Goal: Use online tool/utility: Utilize a website feature to perform a specific function

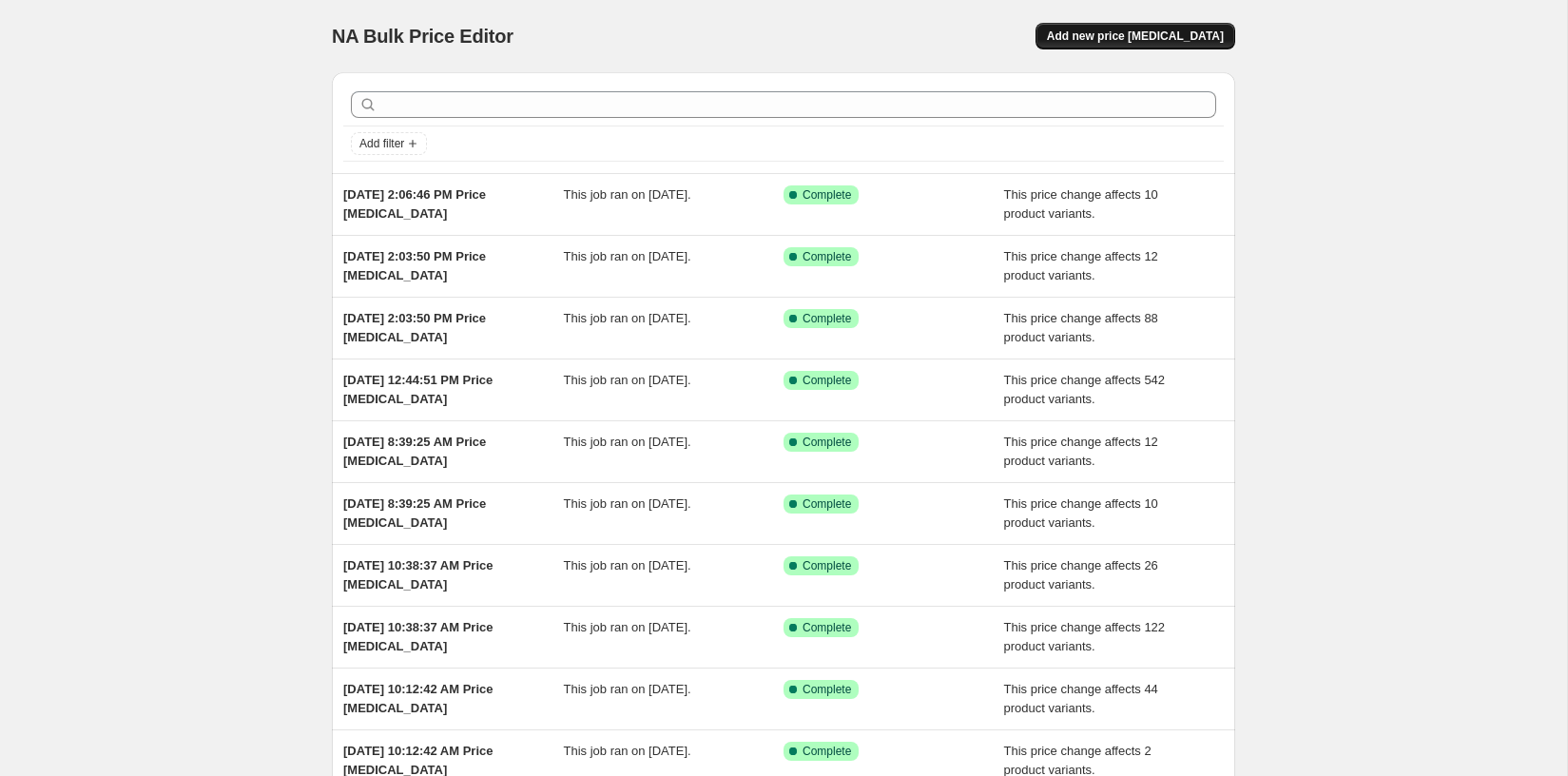
click at [1194, 48] on button "Add new price [MEDICAL_DATA]" at bounding box center [1135, 35] width 200 height 26
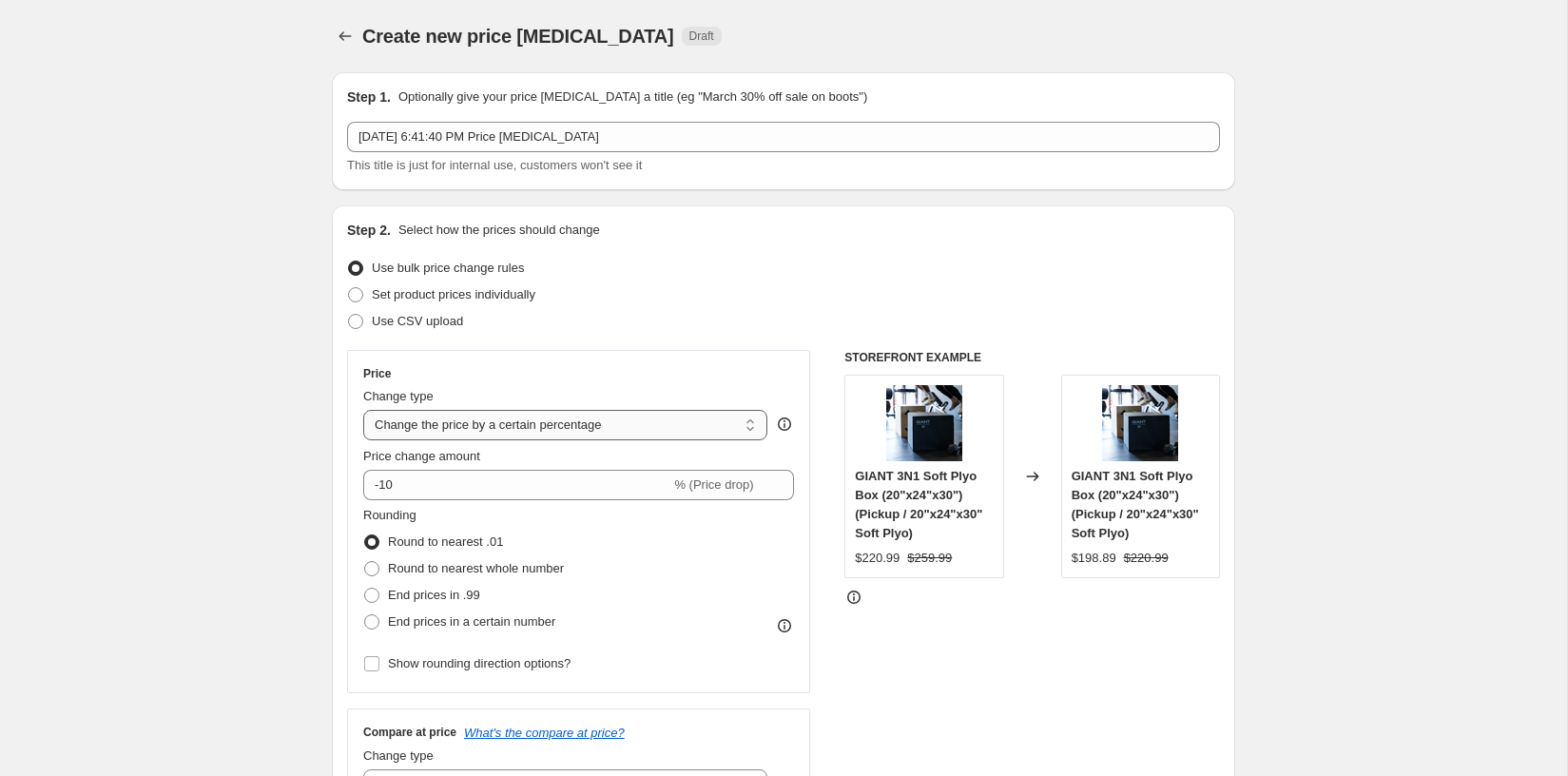
click at [577, 413] on select "Change the price to a certain amount Change the price by a certain amount Chang…" at bounding box center [565, 424] width 404 height 30
select select "pcap"
type input "-20"
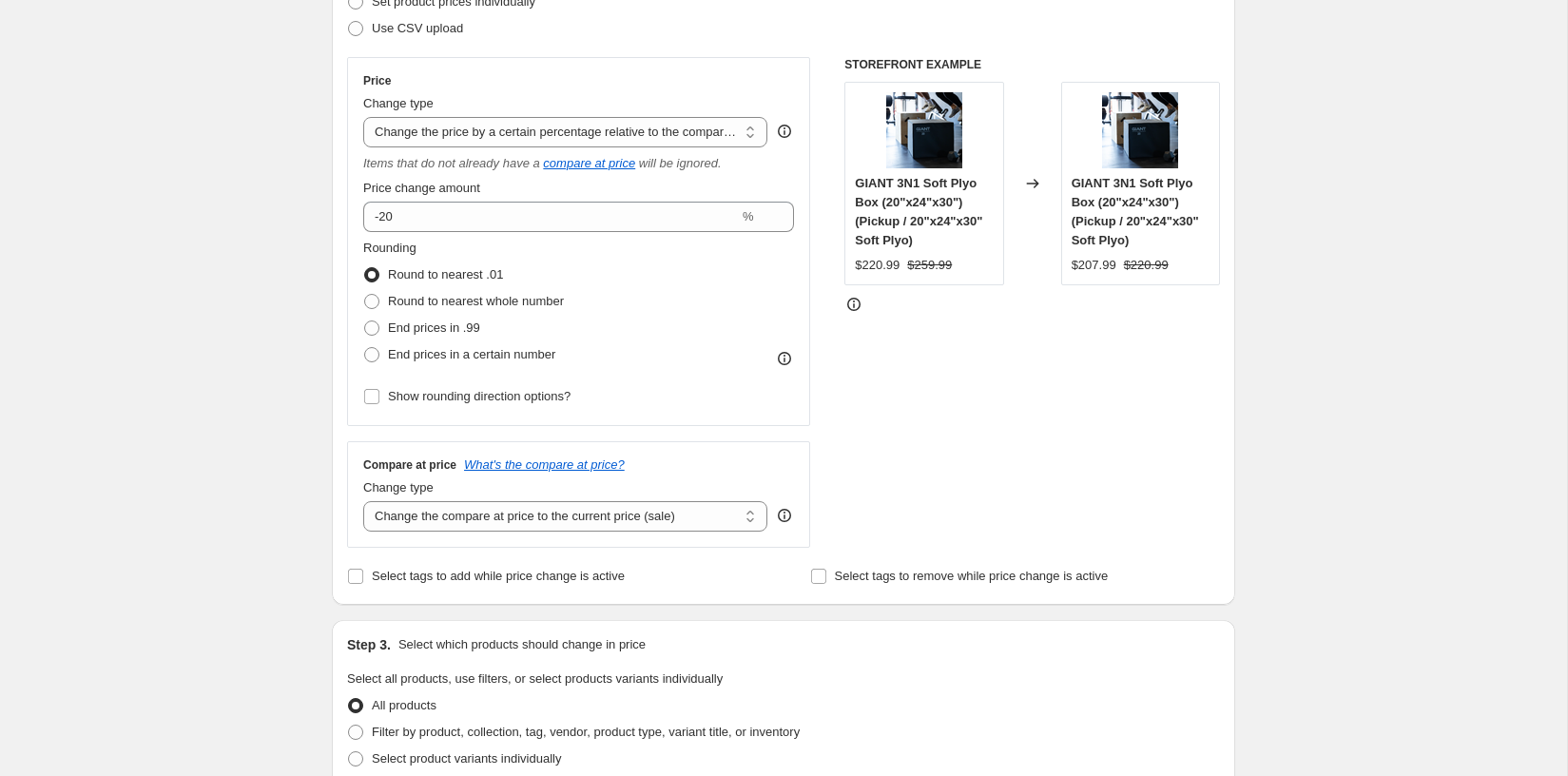
scroll to position [344, 0]
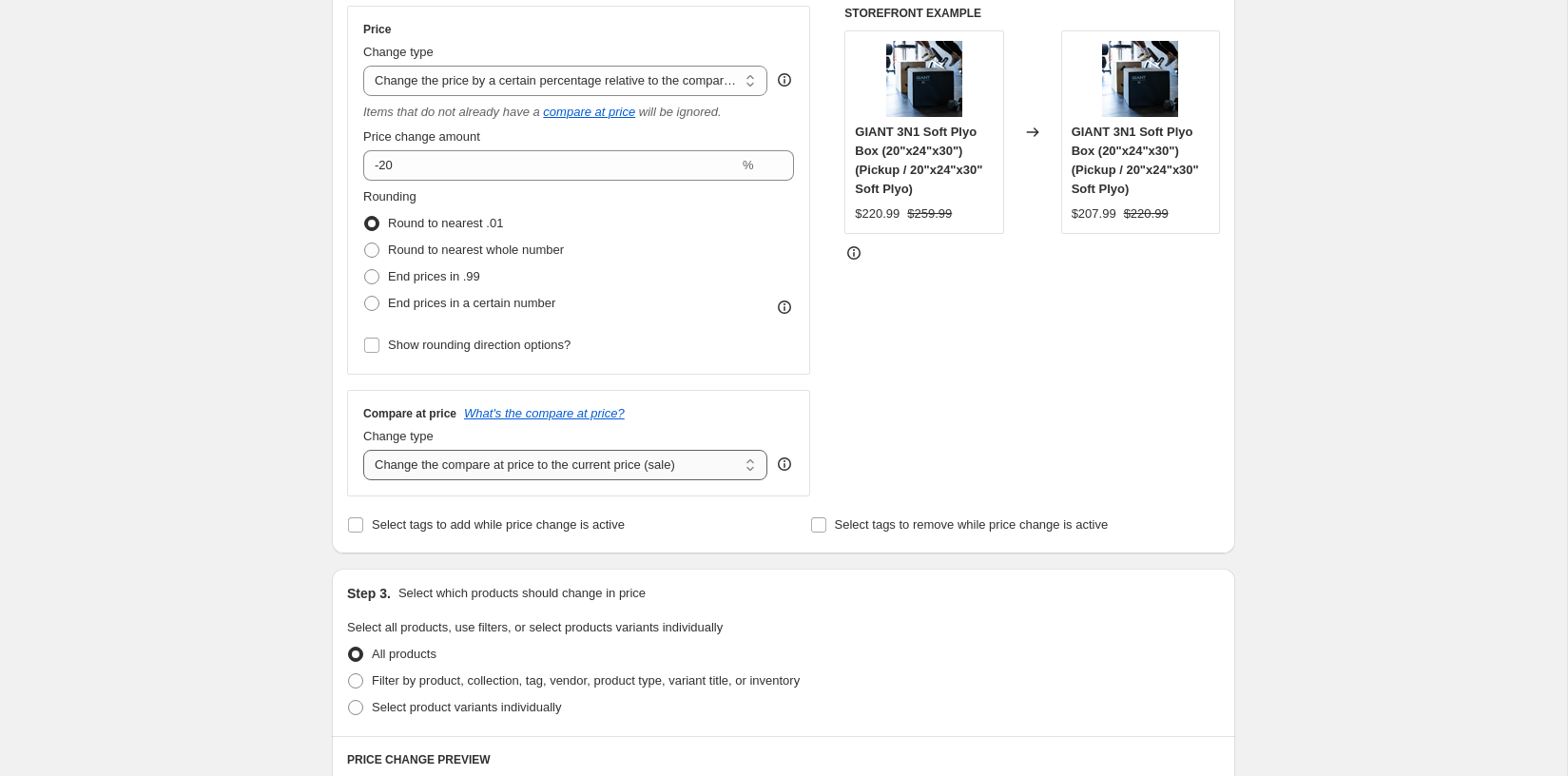
click at [520, 456] on select "Change the compare at price to the current price (sale) Change the compare at p…" at bounding box center [565, 464] width 404 height 30
select select "no_change"
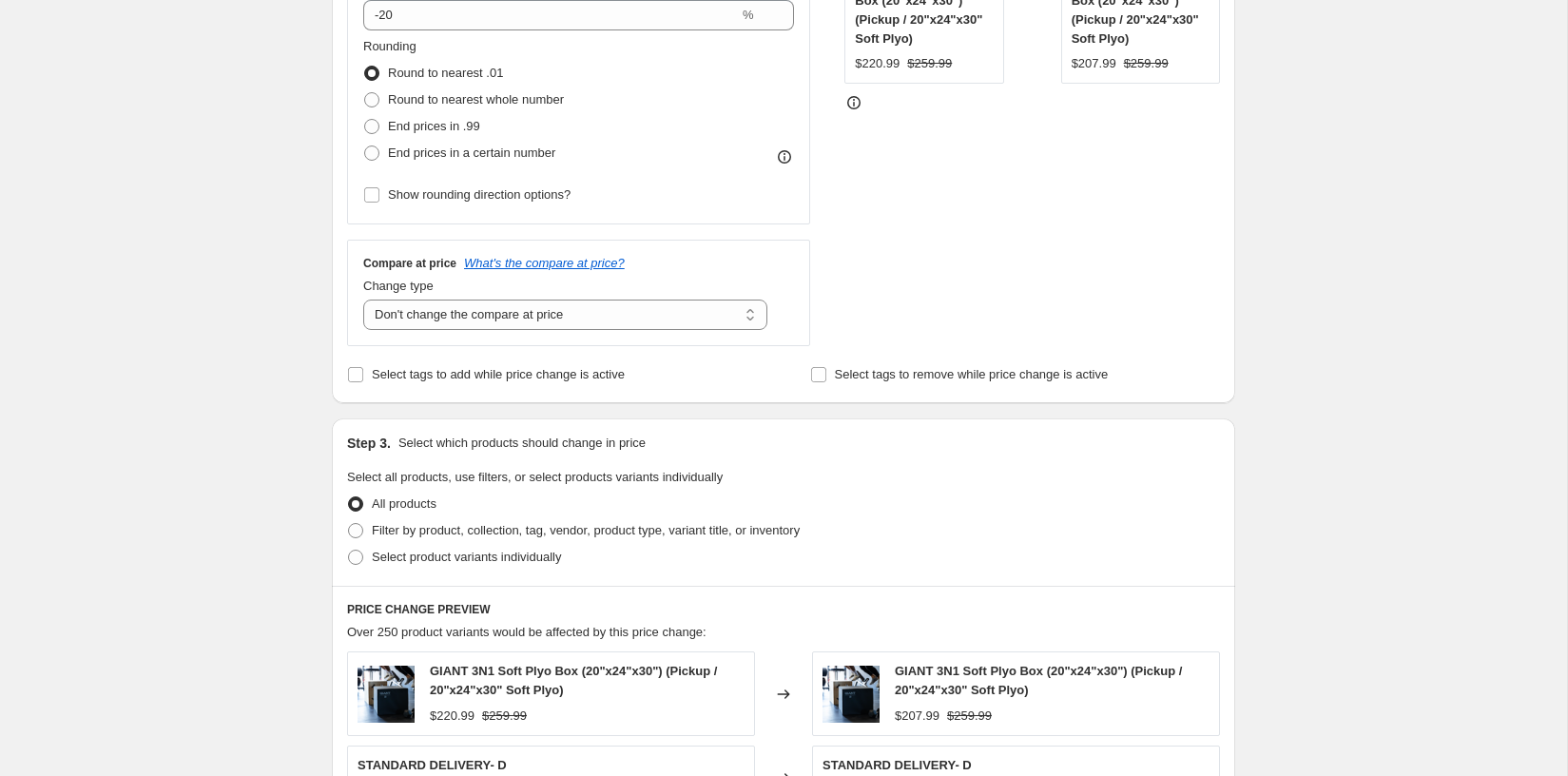
scroll to position [568, 0]
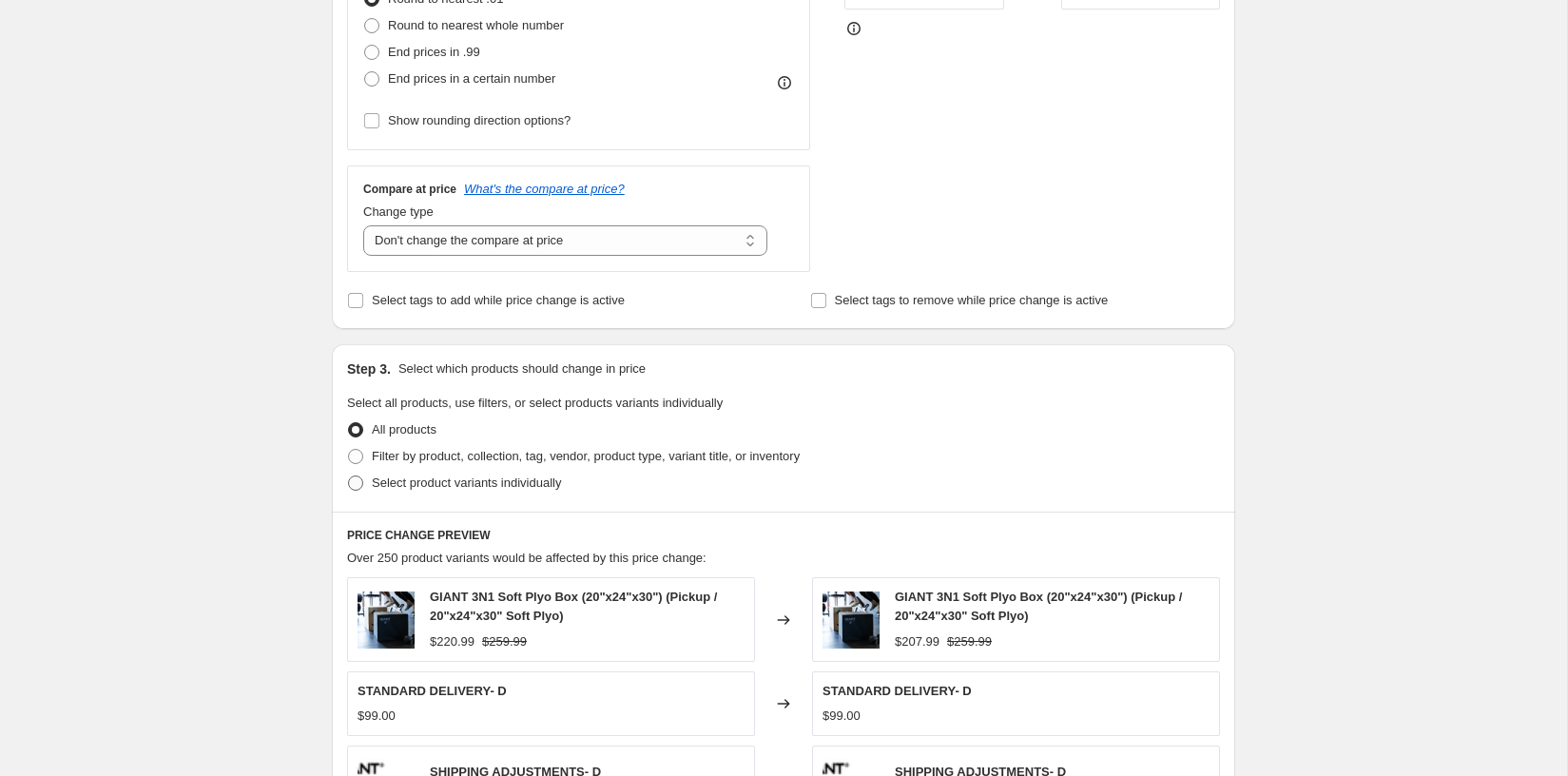
click at [502, 491] on label "Select product variants individually" at bounding box center [453, 483] width 214 height 26
click at [349, 476] on input "Select product variants individually" at bounding box center [348, 475] width 1 height 1
radio input "true"
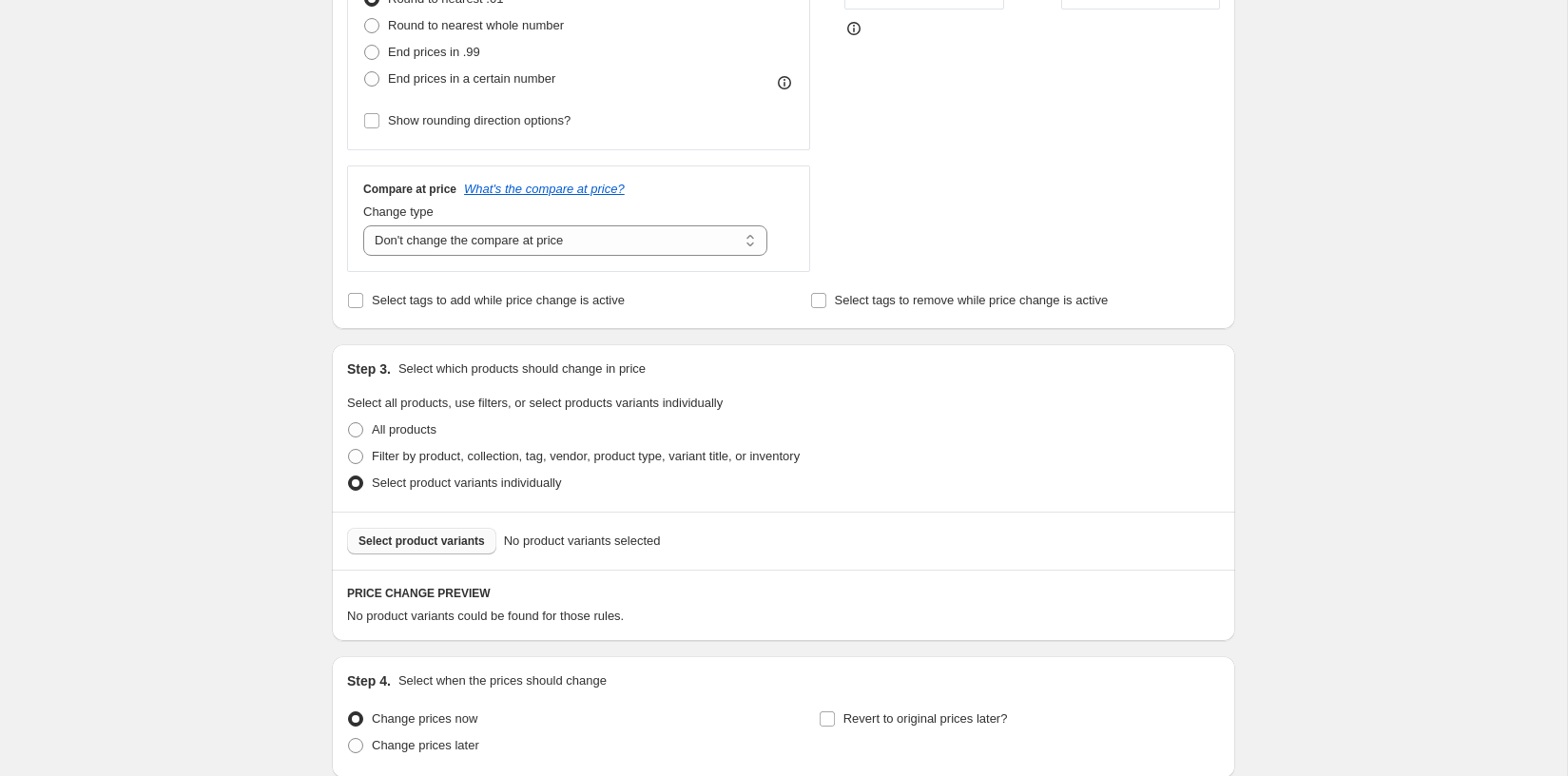
click at [460, 538] on span "Select product variants" at bounding box center [422, 541] width 127 height 16
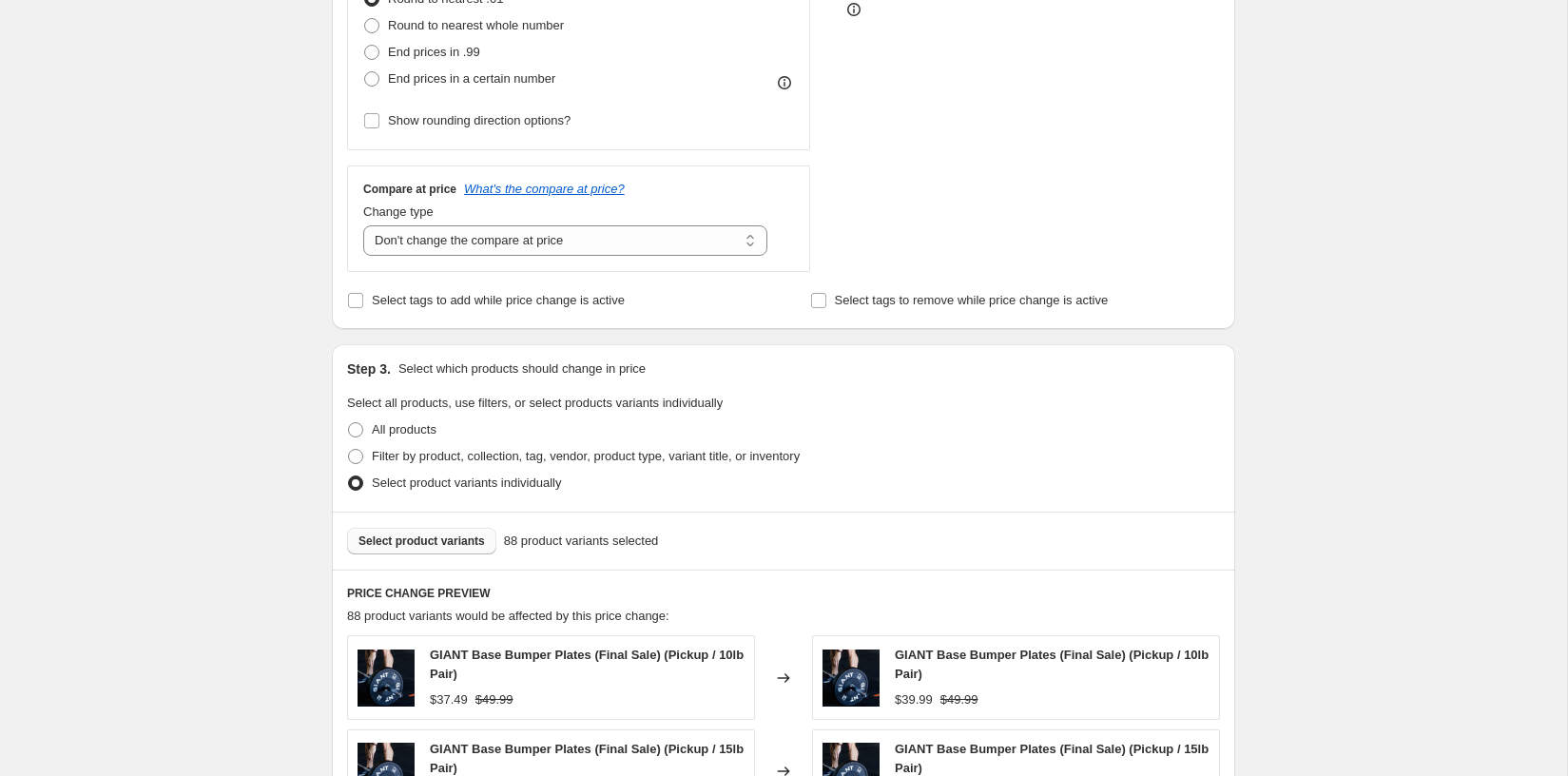
scroll to position [1232, 0]
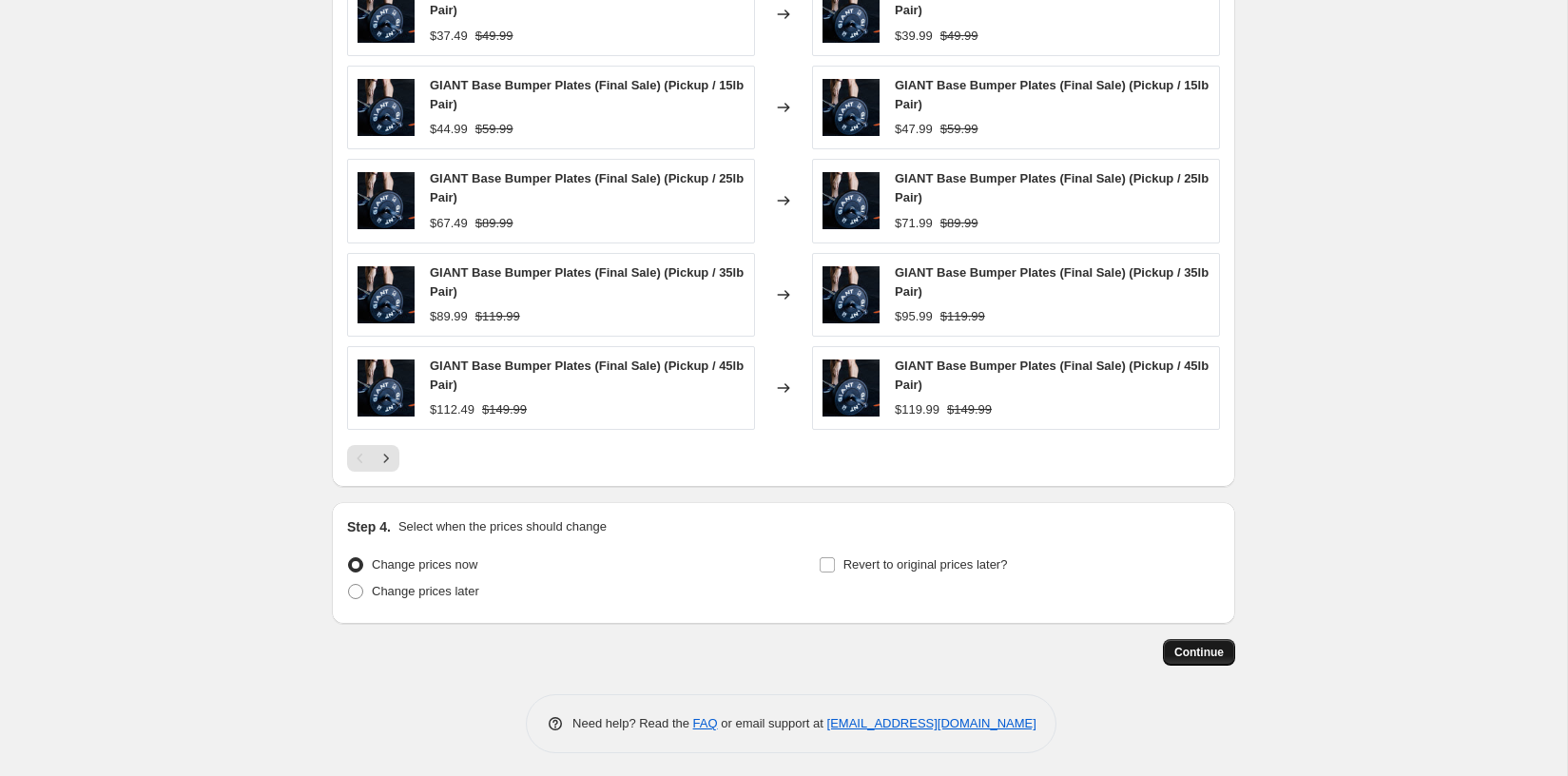
click at [1203, 656] on button "Continue" at bounding box center [1198, 651] width 72 height 26
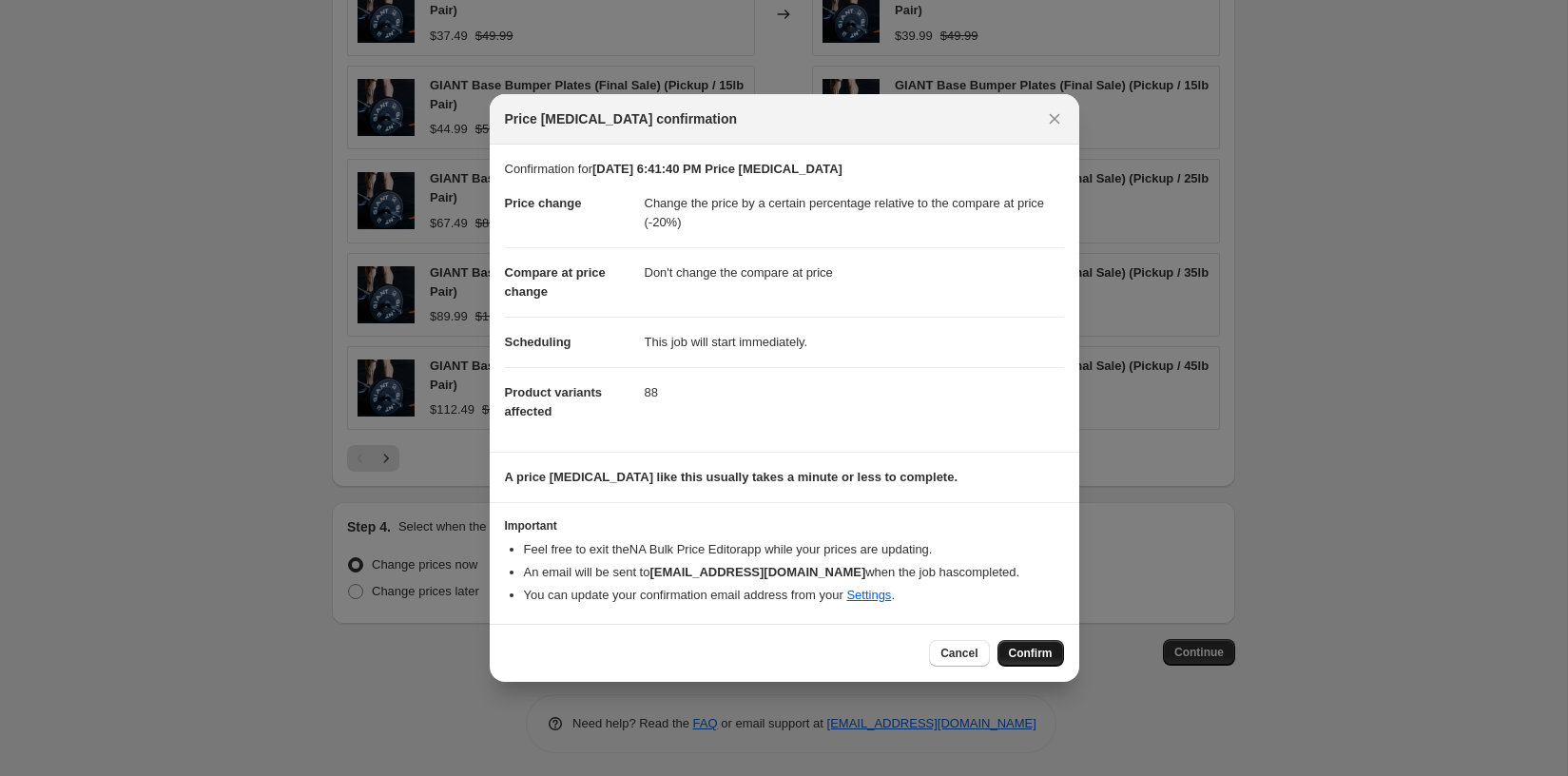
click at [1045, 653] on span "Confirm" at bounding box center [1030, 653] width 44 height 16
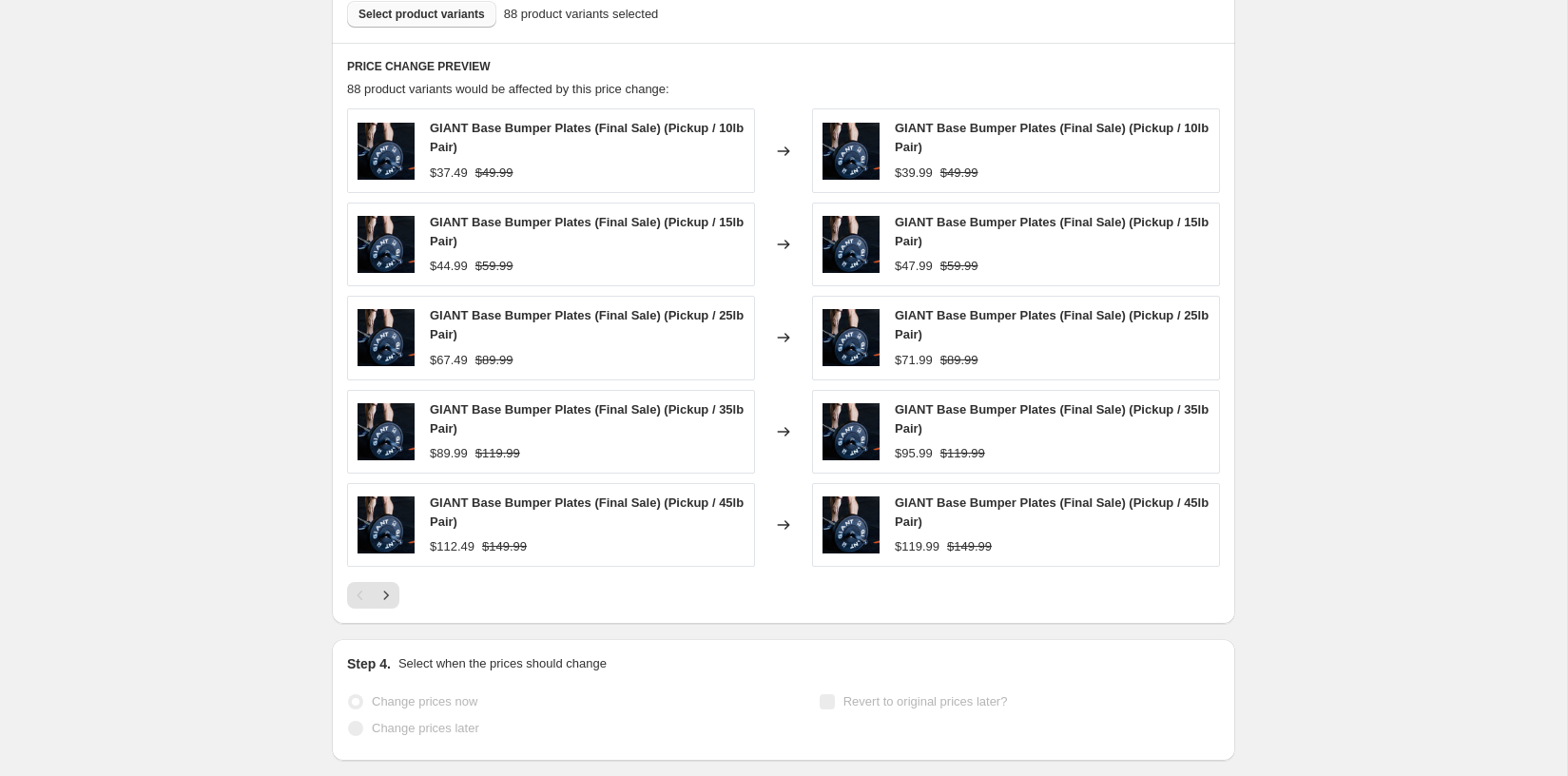
scroll to position [1281, 0]
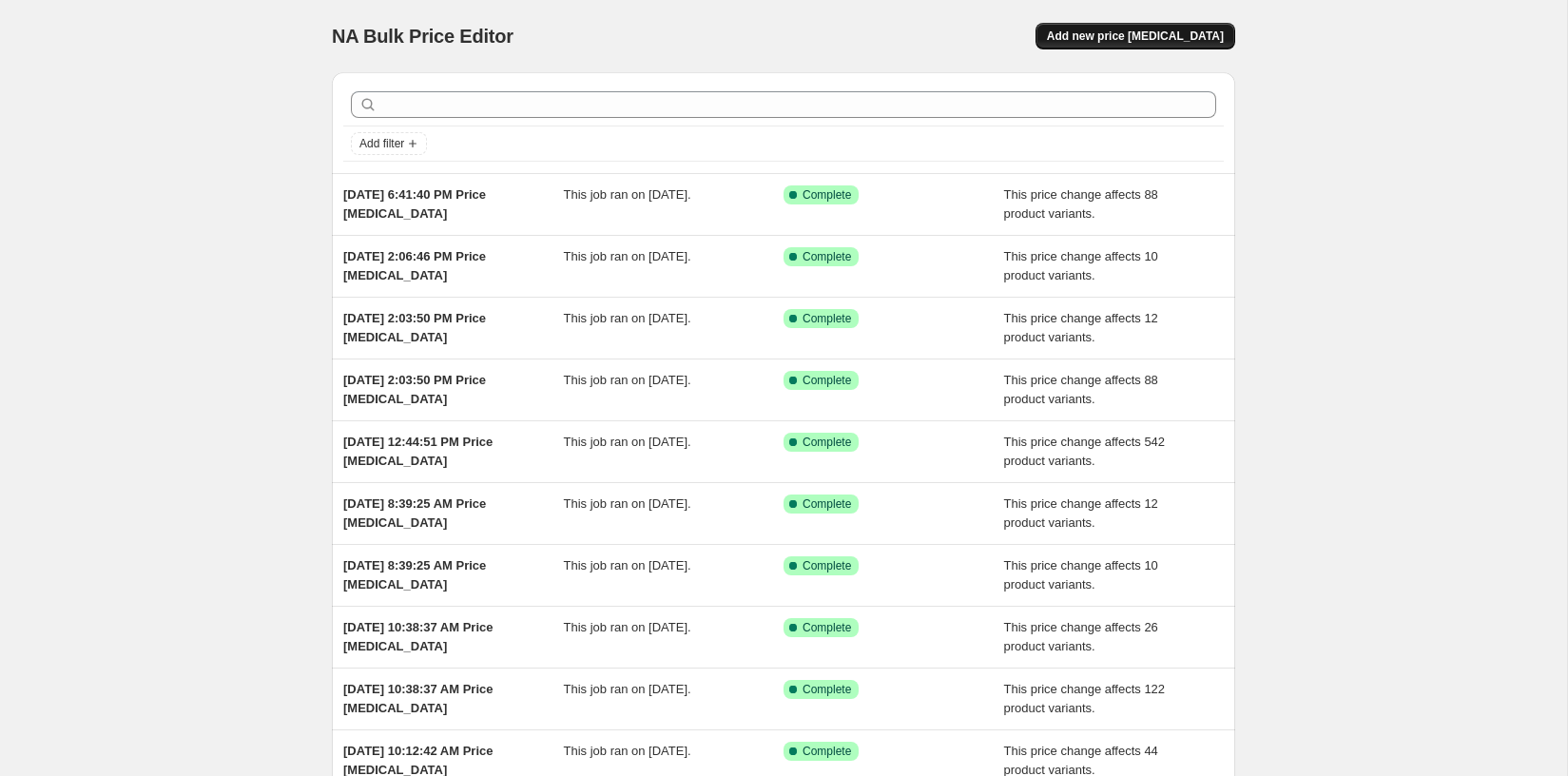
click at [1093, 49] on button "Add new price [MEDICAL_DATA]" at bounding box center [1135, 35] width 200 height 26
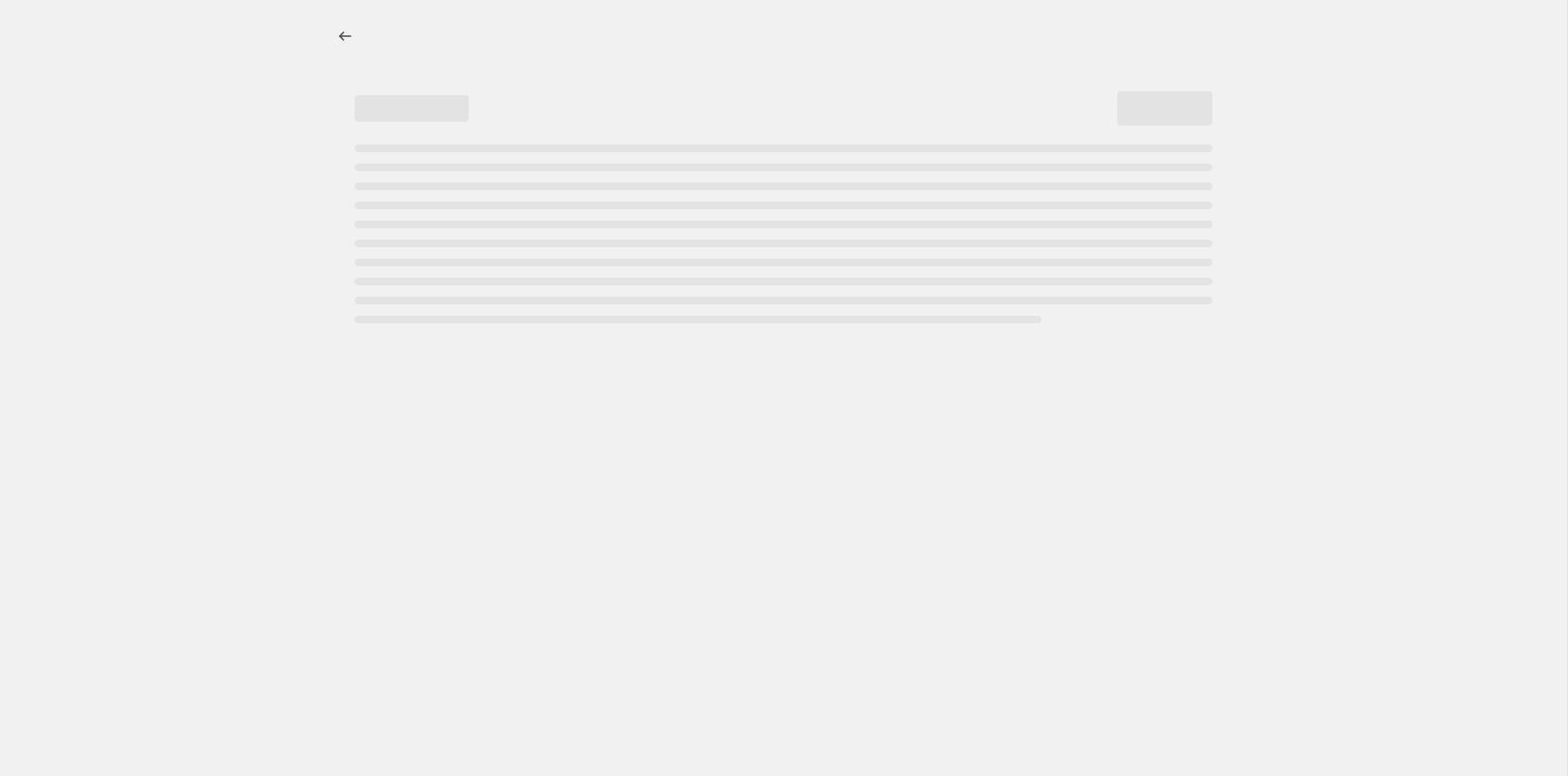
select select "percentage"
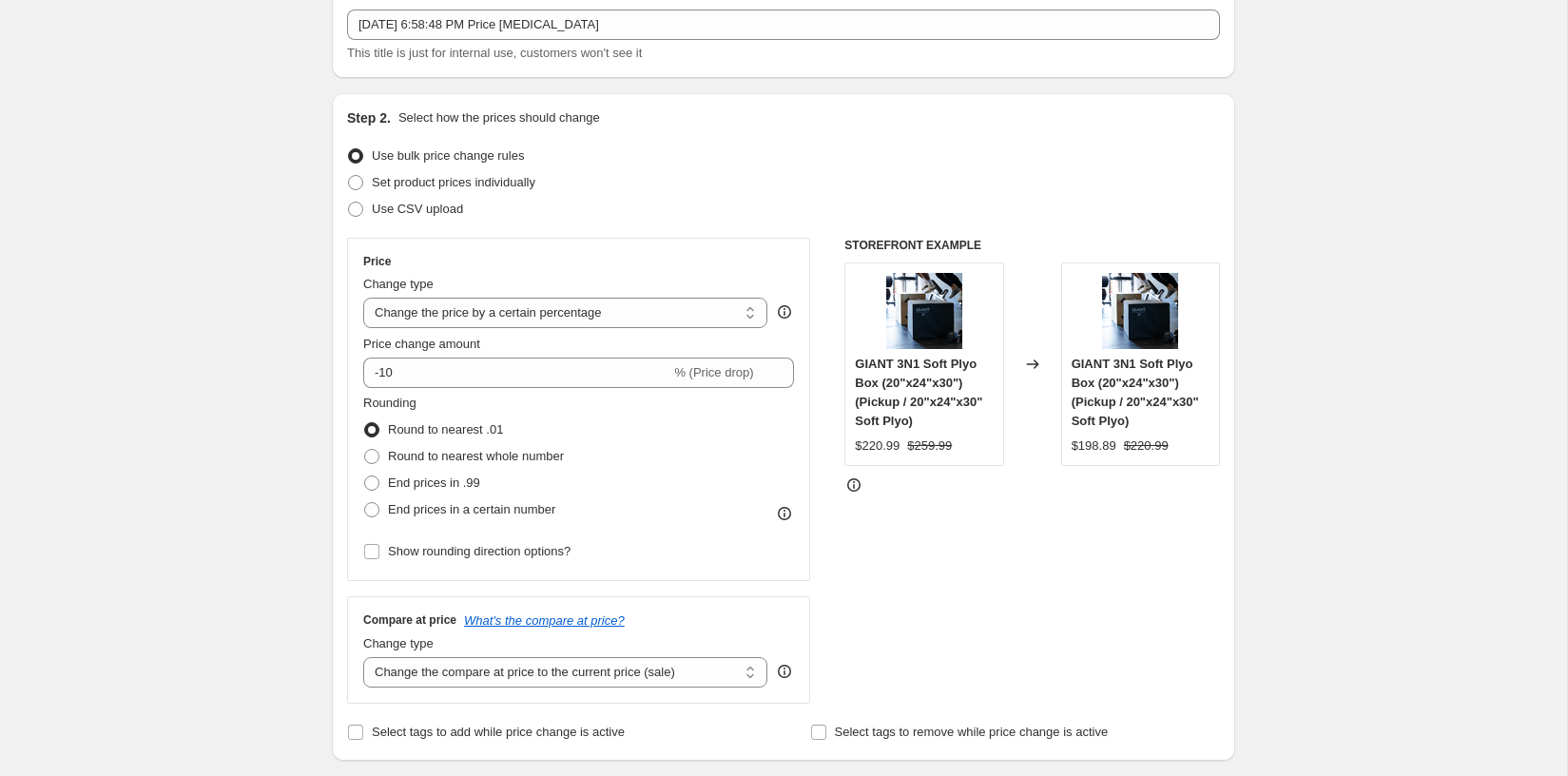
scroll to position [116, 0]
click at [620, 318] on select "Change the price to a certain amount Change the price by a certain amount Chang…" at bounding box center [565, 308] width 404 height 30
